Goal: Transaction & Acquisition: Book appointment/travel/reservation

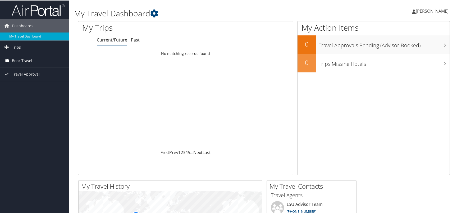
click at [24, 61] on span "Book Travel" at bounding box center [22, 60] width 20 height 13
click at [24, 78] on link "Book/Manage Online Trips" at bounding box center [34, 79] width 69 height 8
click at [19, 60] on span "Book Travel" at bounding box center [22, 60] width 20 height 13
click at [27, 77] on link "Book/Manage Online Trips" at bounding box center [34, 79] width 69 height 8
